Goal: Task Accomplishment & Management: Manage account settings

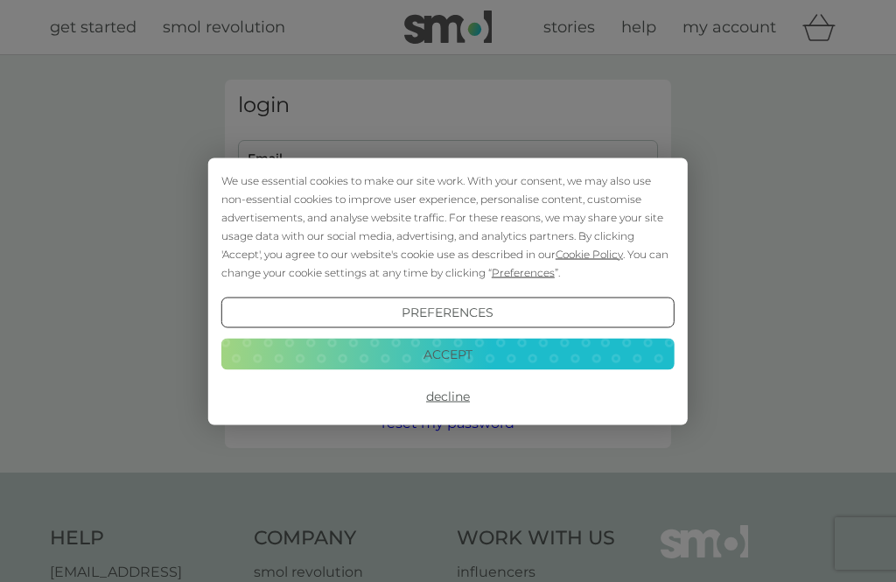
click at [517, 350] on button "Accept" at bounding box center [447, 354] width 453 height 31
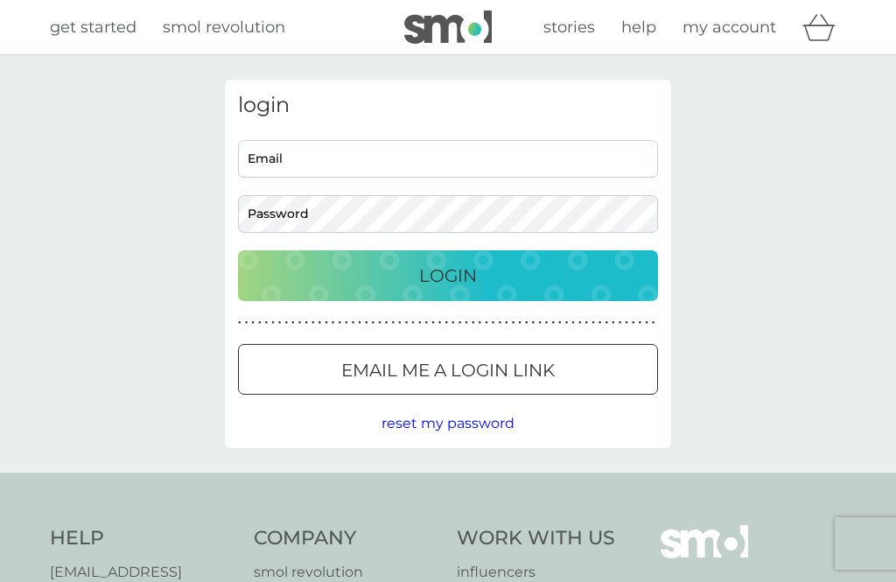
click at [271, 161] on input "Email" at bounding box center [448, 159] width 420 height 38
type input "[PERSON_NAME][EMAIL_ADDRESS][PERSON_NAME][DOMAIN_NAME]"
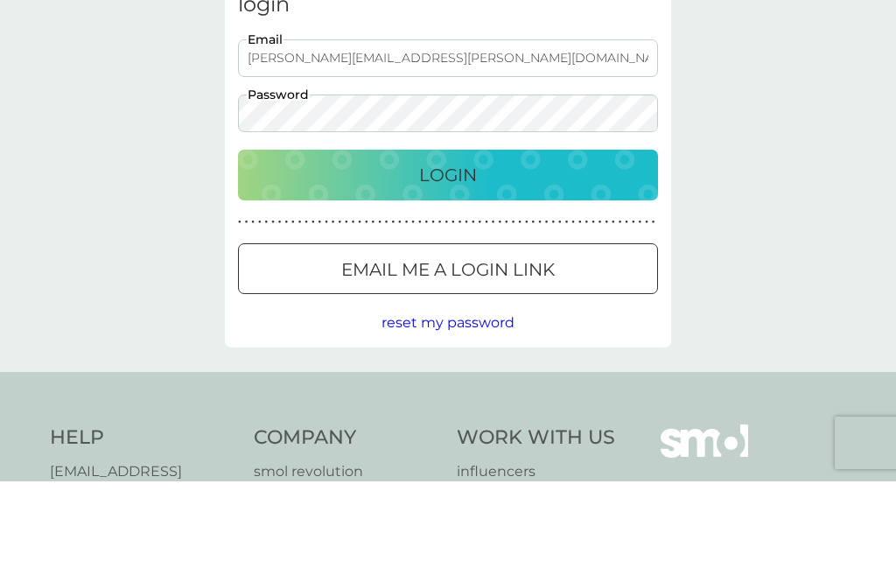
click at [474, 262] on p "Login" at bounding box center [448, 276] width 58 height 28
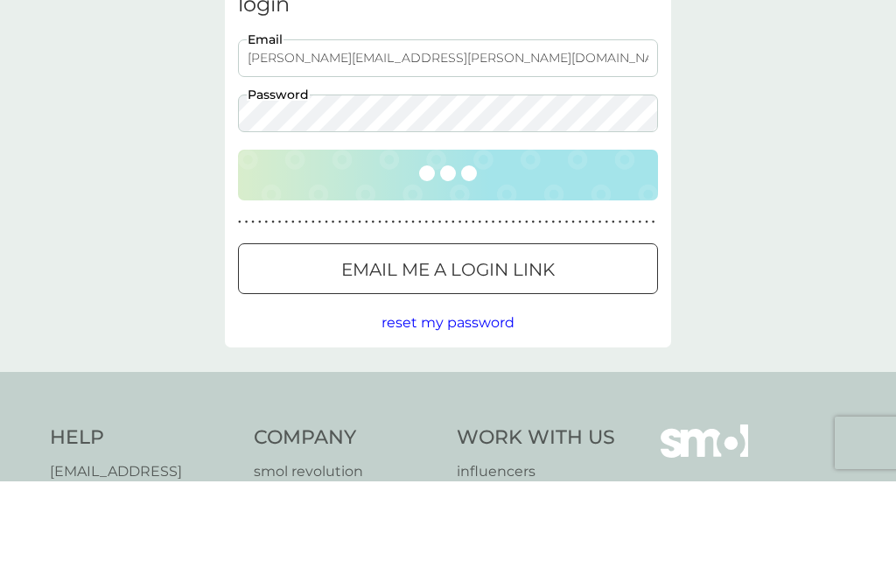
scroll to position [101, 0]
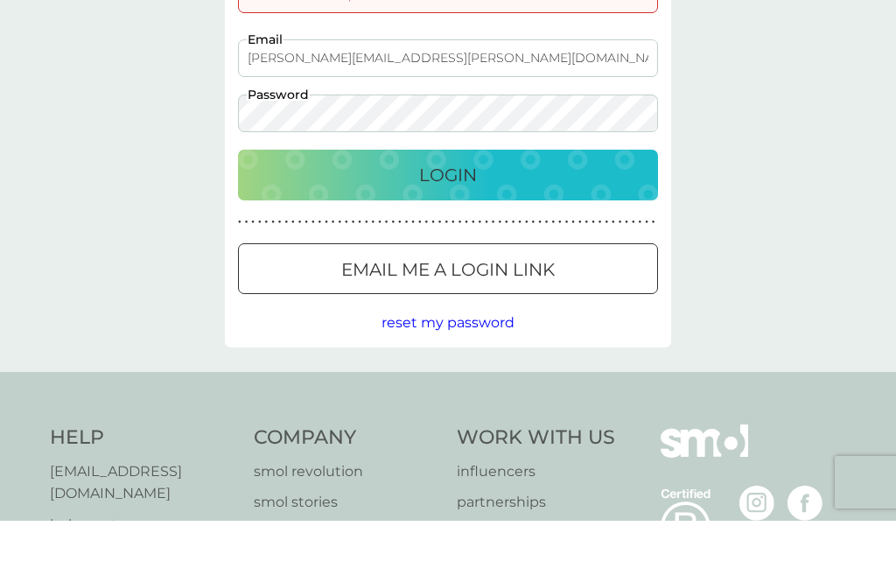
click at [471, 222] on p "Login" at bounding box center [448, 236] width 58 height 28
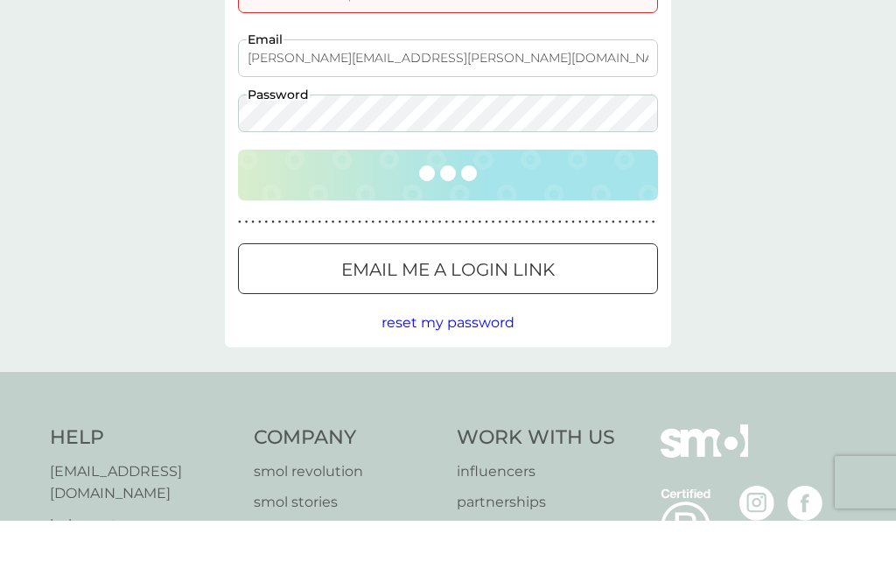
scroll to position [162, 0]
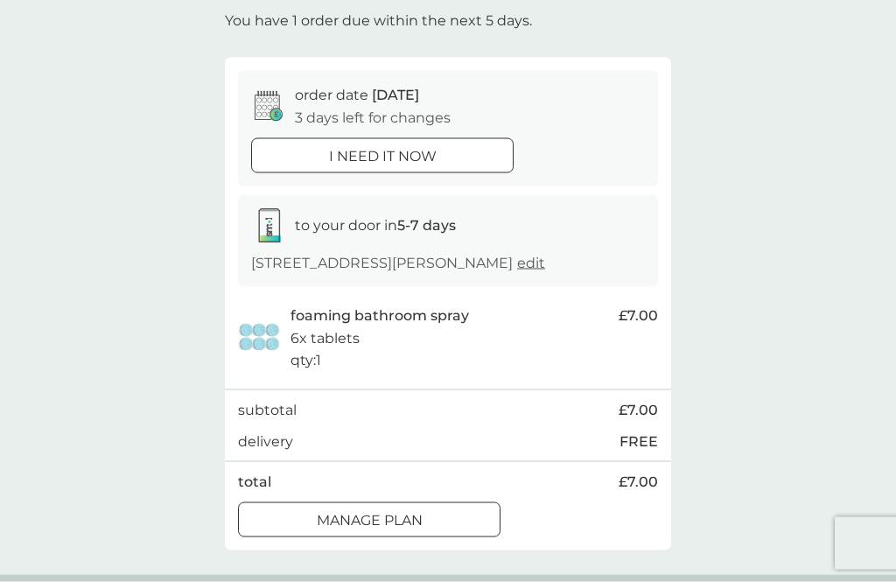
scroll to position [106, 0]
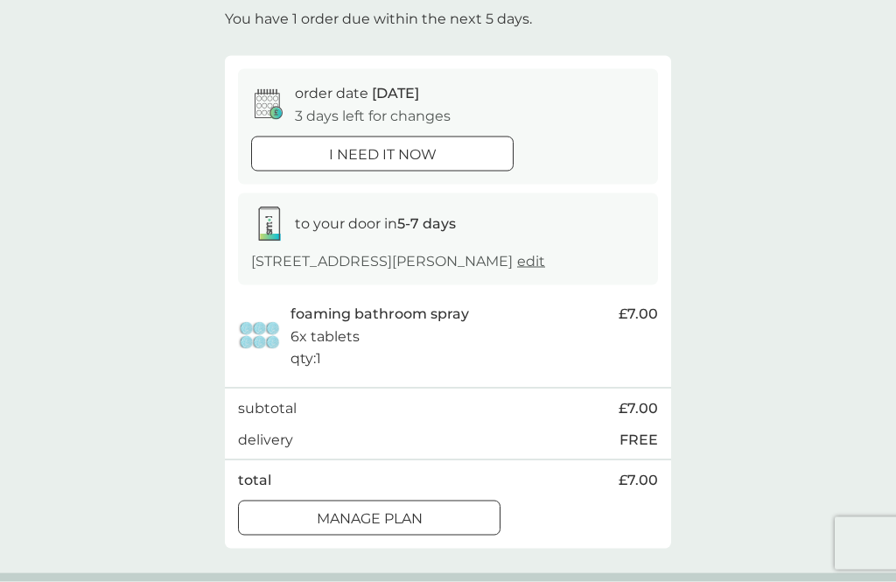
click at [433, 530] on div "Manage plan" at bounding box center [369, 518] width 261 height 23
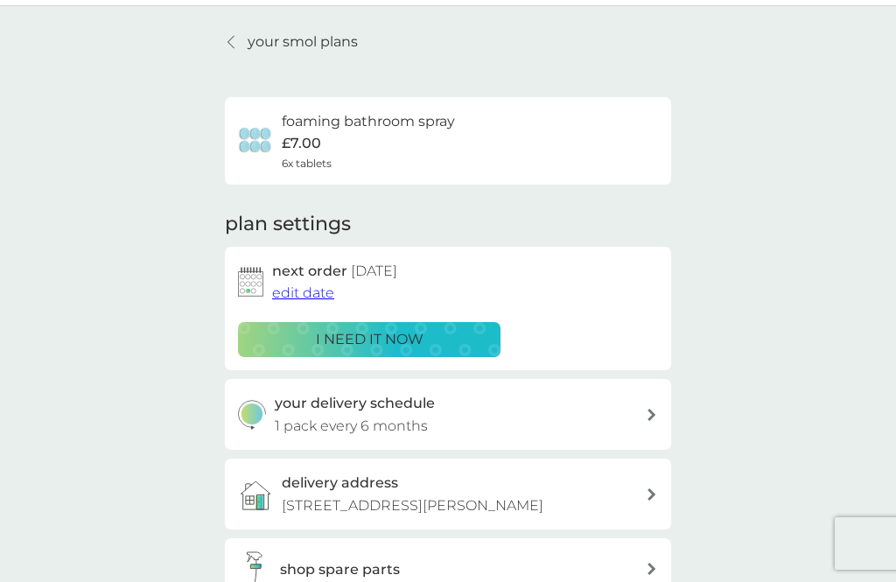
scroll to position [42, 0]
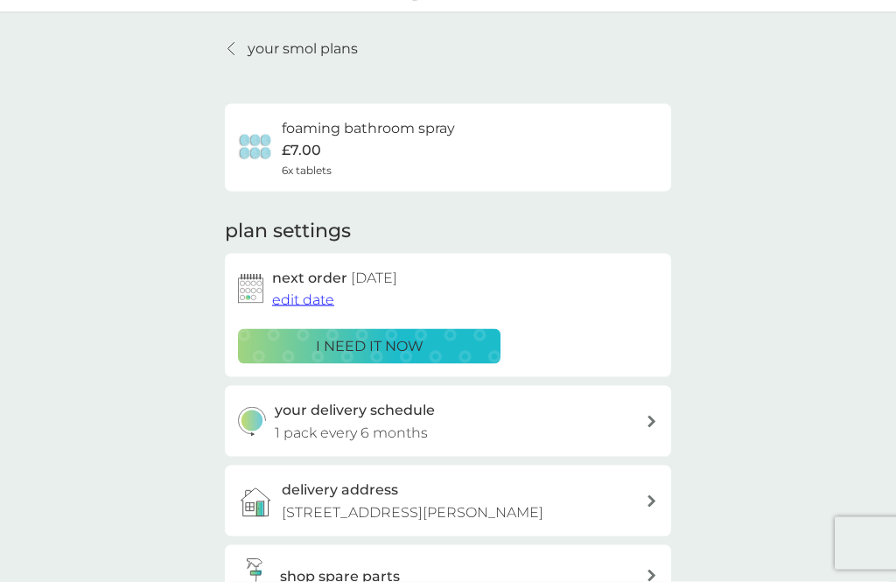
click at [311, 291] on span "edit date" at bounding box center [303, 299] width 62 height 17
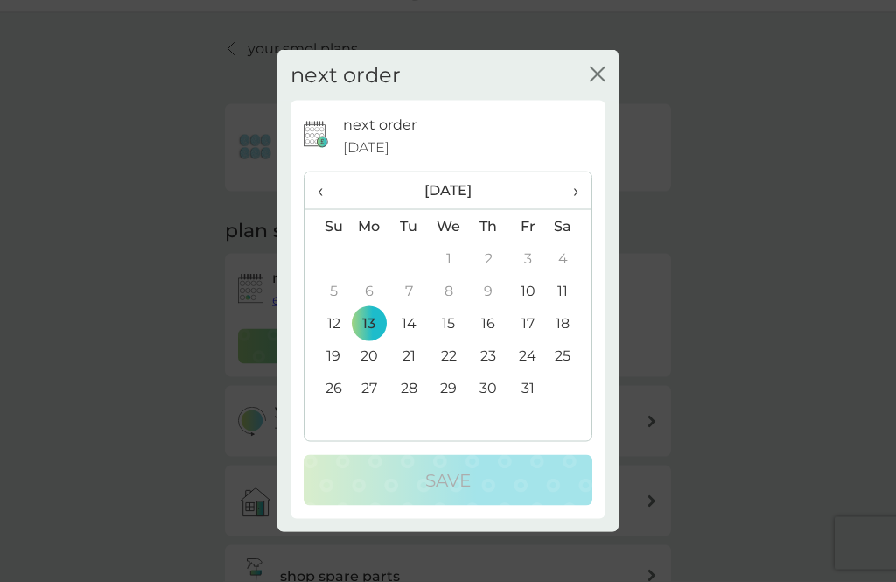
scroll to position [43, 0]
click at [574, 208] on span "›" at bounding box center [569, 190] width 17 height 37
click at [581, 210] on th "›" at bounding box center [570, 191] width 44 height 38
click at [372, 339] on td "15" at bounding box center [369, 323] width 40 height 32
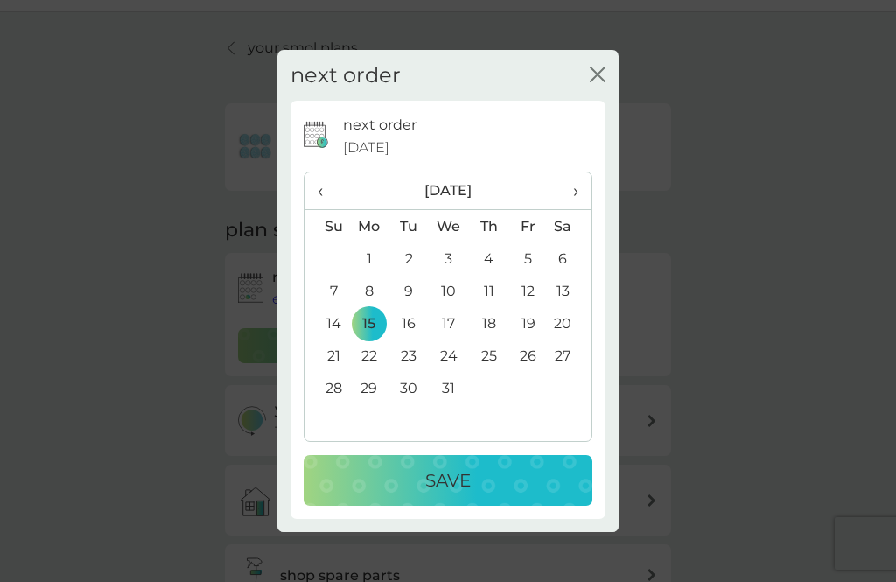
click at [495, 494] on div "Save" at bounding box center [448, 480] width 254 height 28
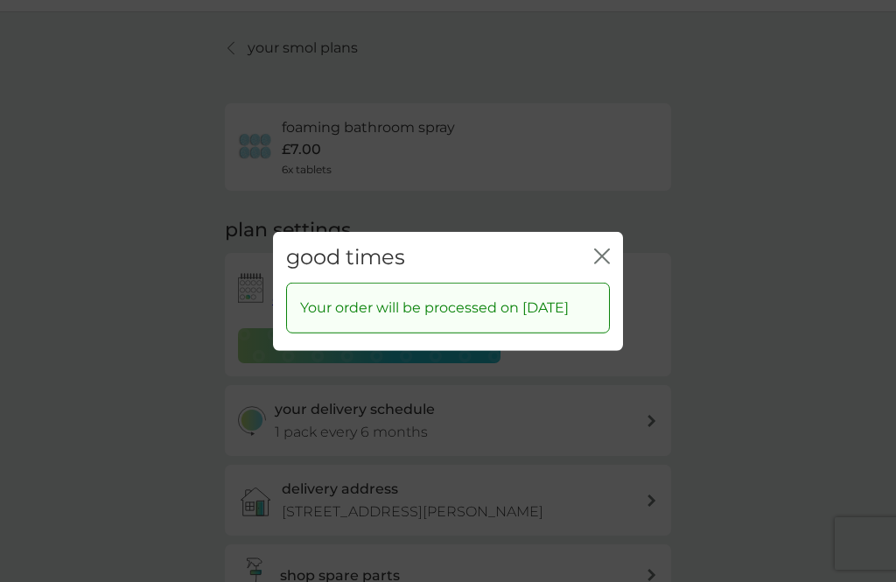
click at [601, 263] on icon "close" at bounding box center [602, 256] width 16 height 16
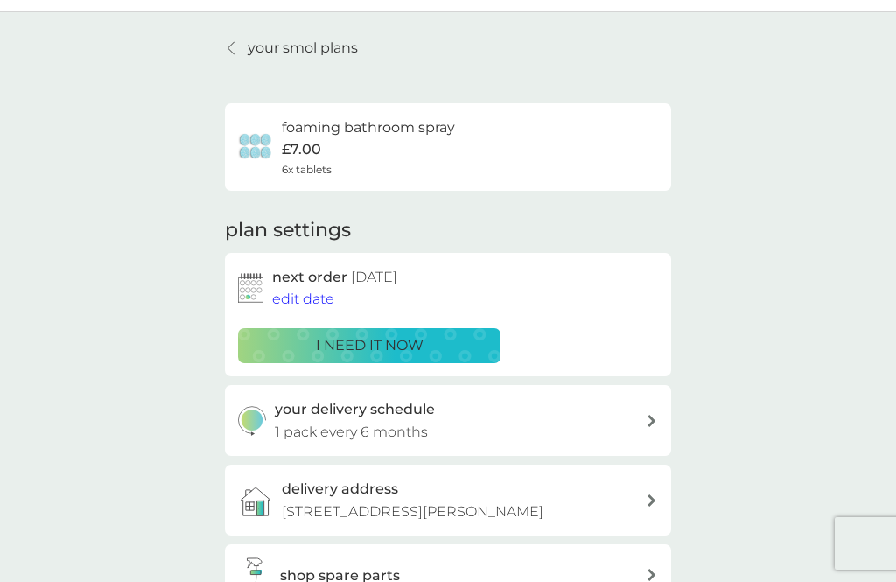
scroll to position [0, 0]
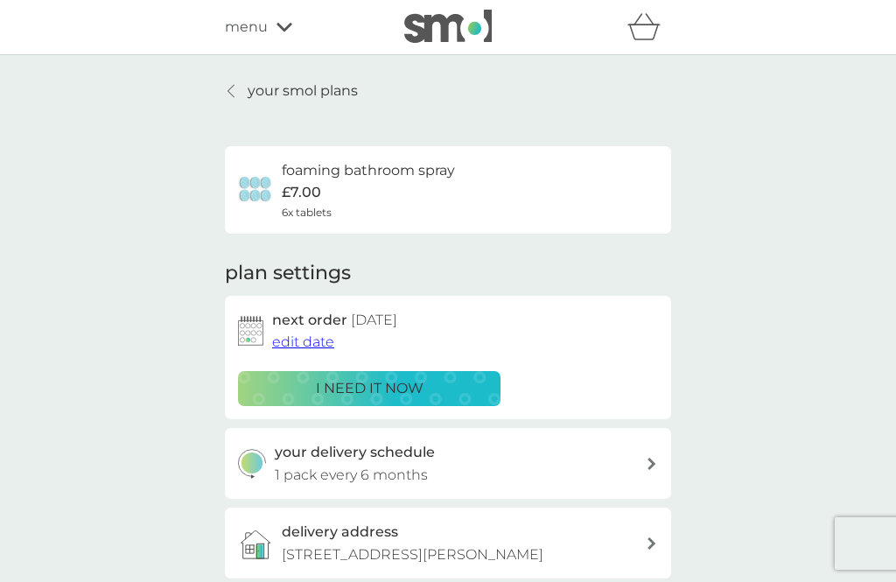
click at [289, 24] on icon at bounding box center [284, 27] width 16 height 9
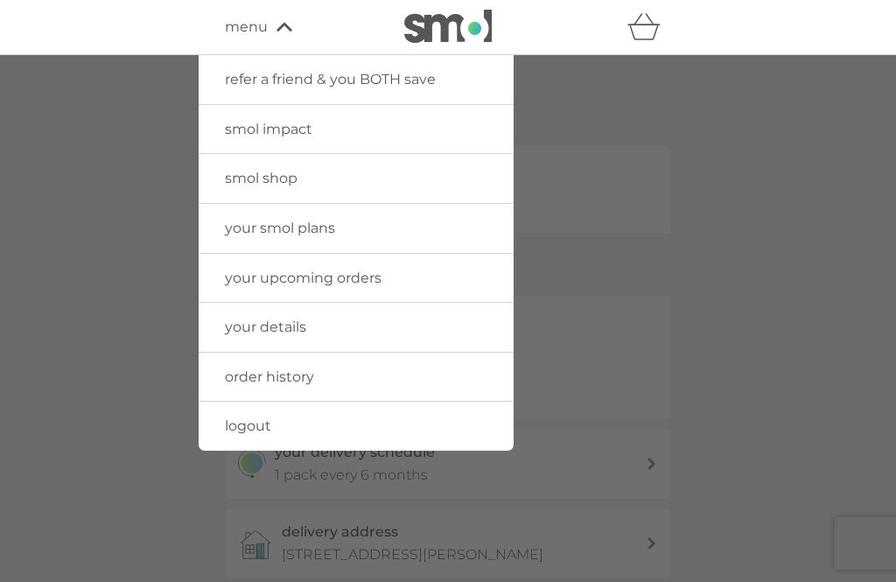
click at [342, 416] on link "logout" at bounding box center [356, 425] width 315 height 49
